Goal: Navigation & Orientation: Find specific page/section

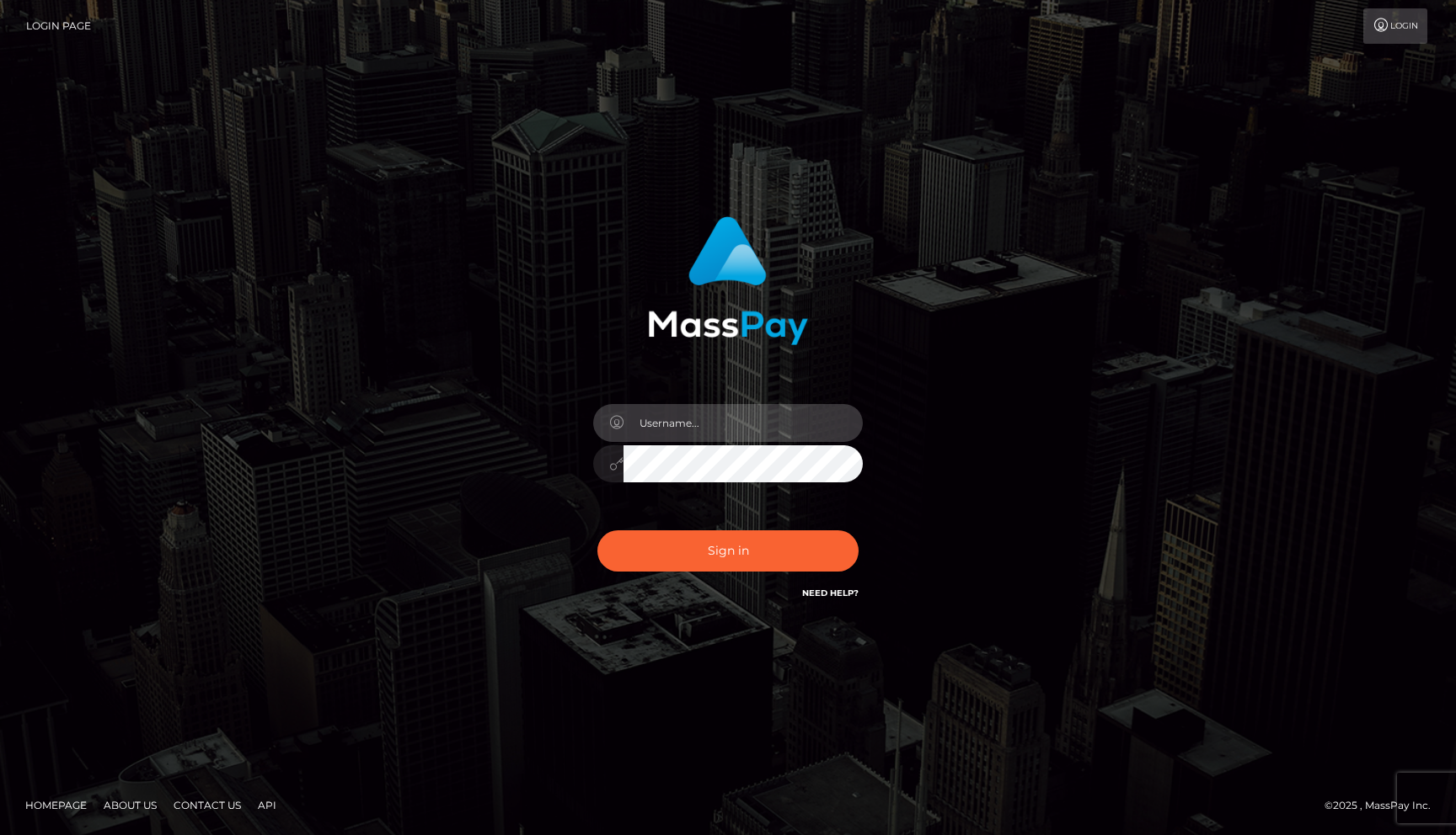
click at [659, 431] on input "text" at bounding box center [742, 424] width 239 height 38
click at [0, 834] on com-1password-button at bounding box center [0, 835] width 0 height 0
type input "rakshit.throne"
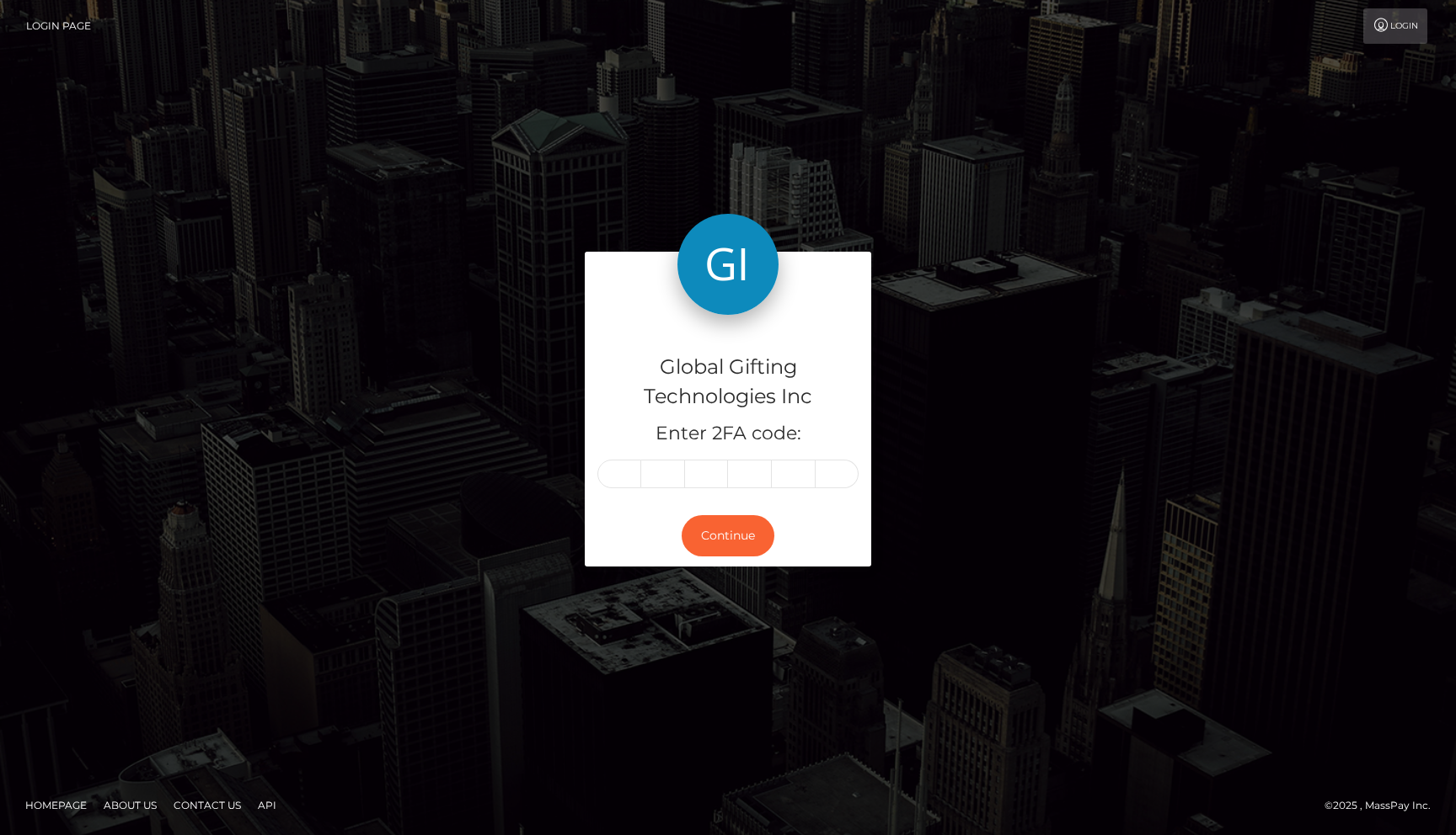
click at [731, 403] on h4 "Global Gifting Technologies Inc" at bounding box center [728, 383] width 261 height 59
click at [632, 477] on input "text" at bounding box center [619, 474] width 44 height 29
type input "4"
type input "5"
type input "9"
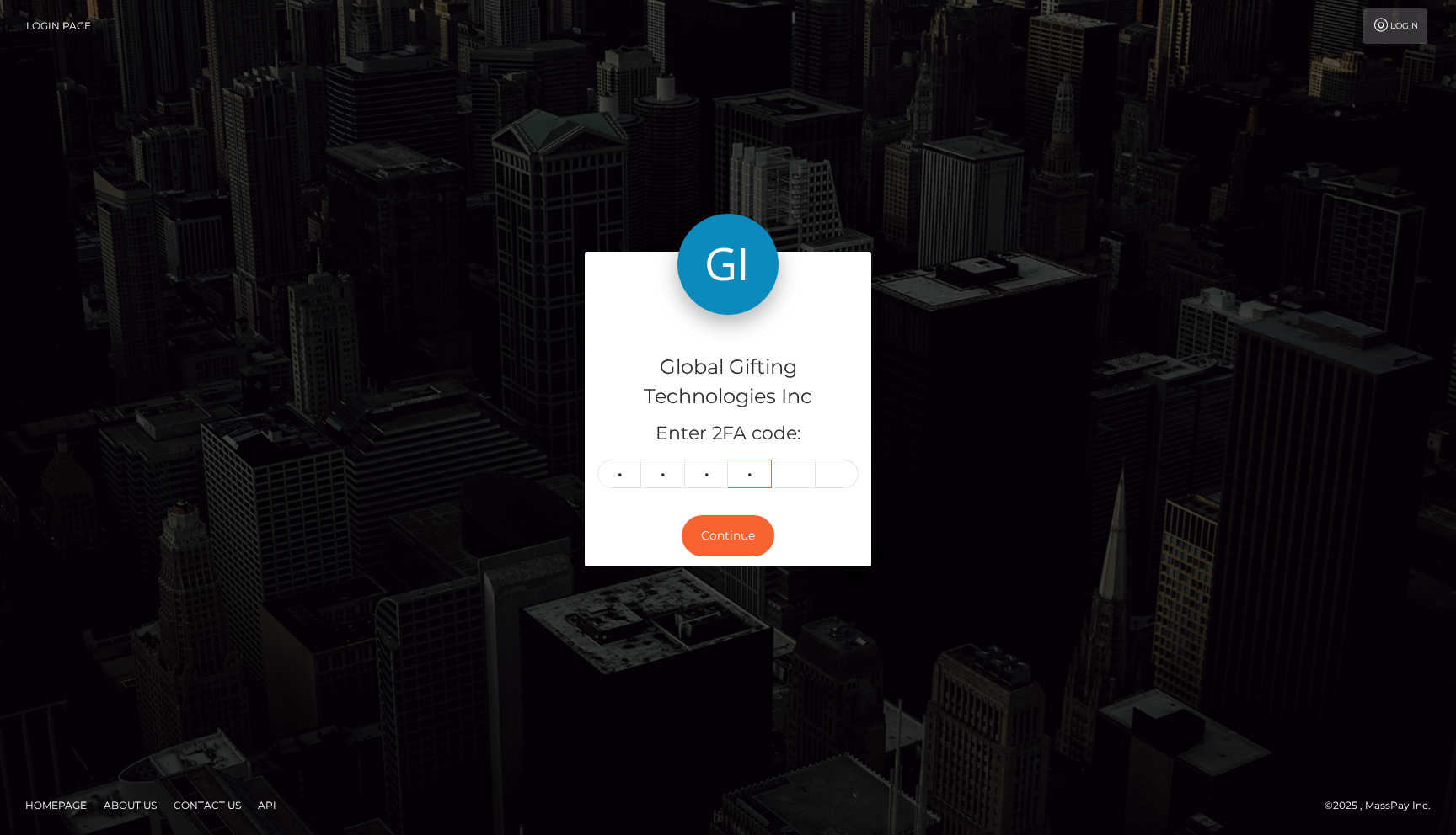
type input "8"
type input "0"
type input "9"
click at [736, 526] on button "Continue" at bounding box center [728, 535] width 92 height 41
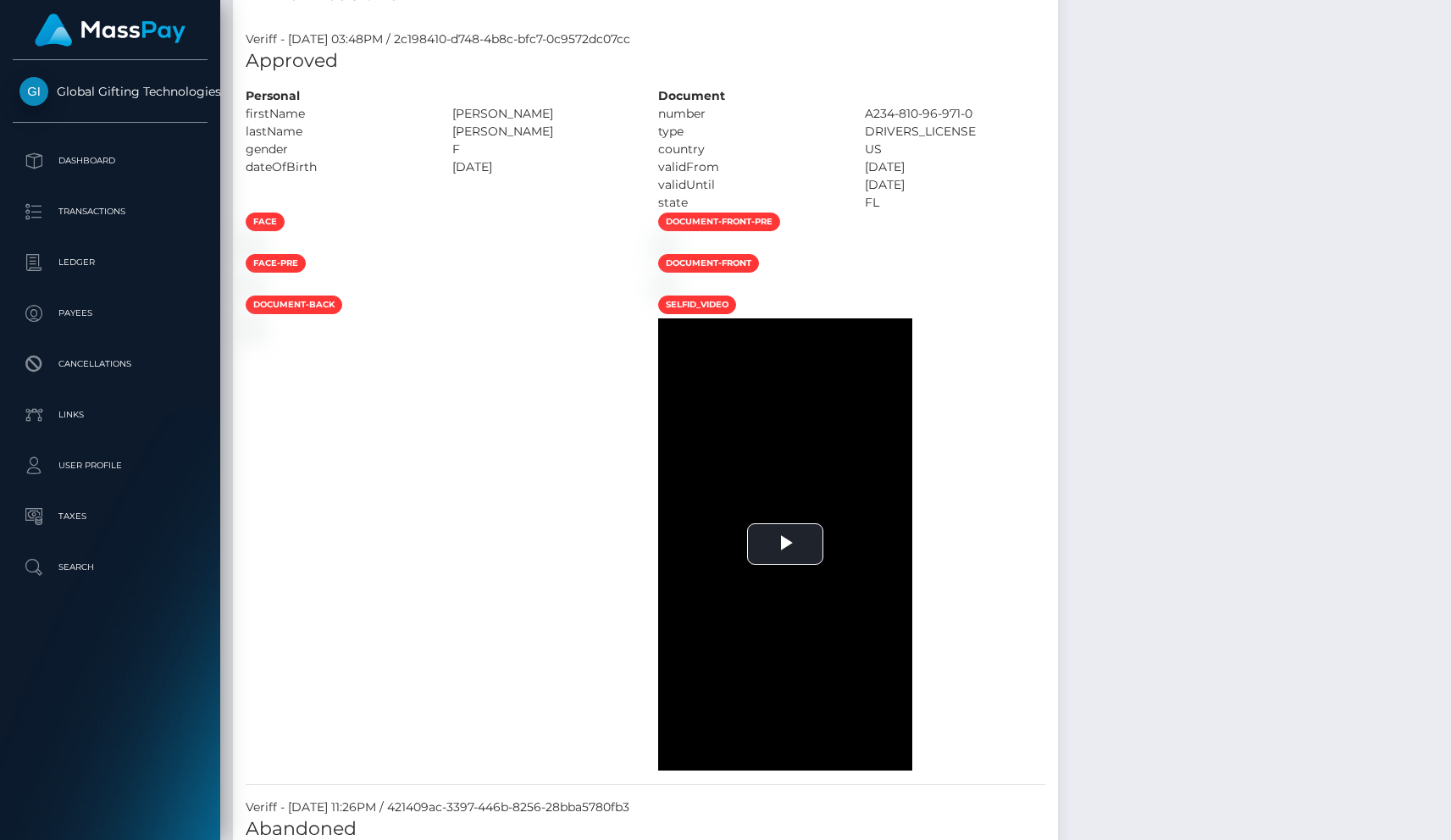
scroll to position [1201, 0]
